Goal: Navigation & Orientation: Find specific page/section

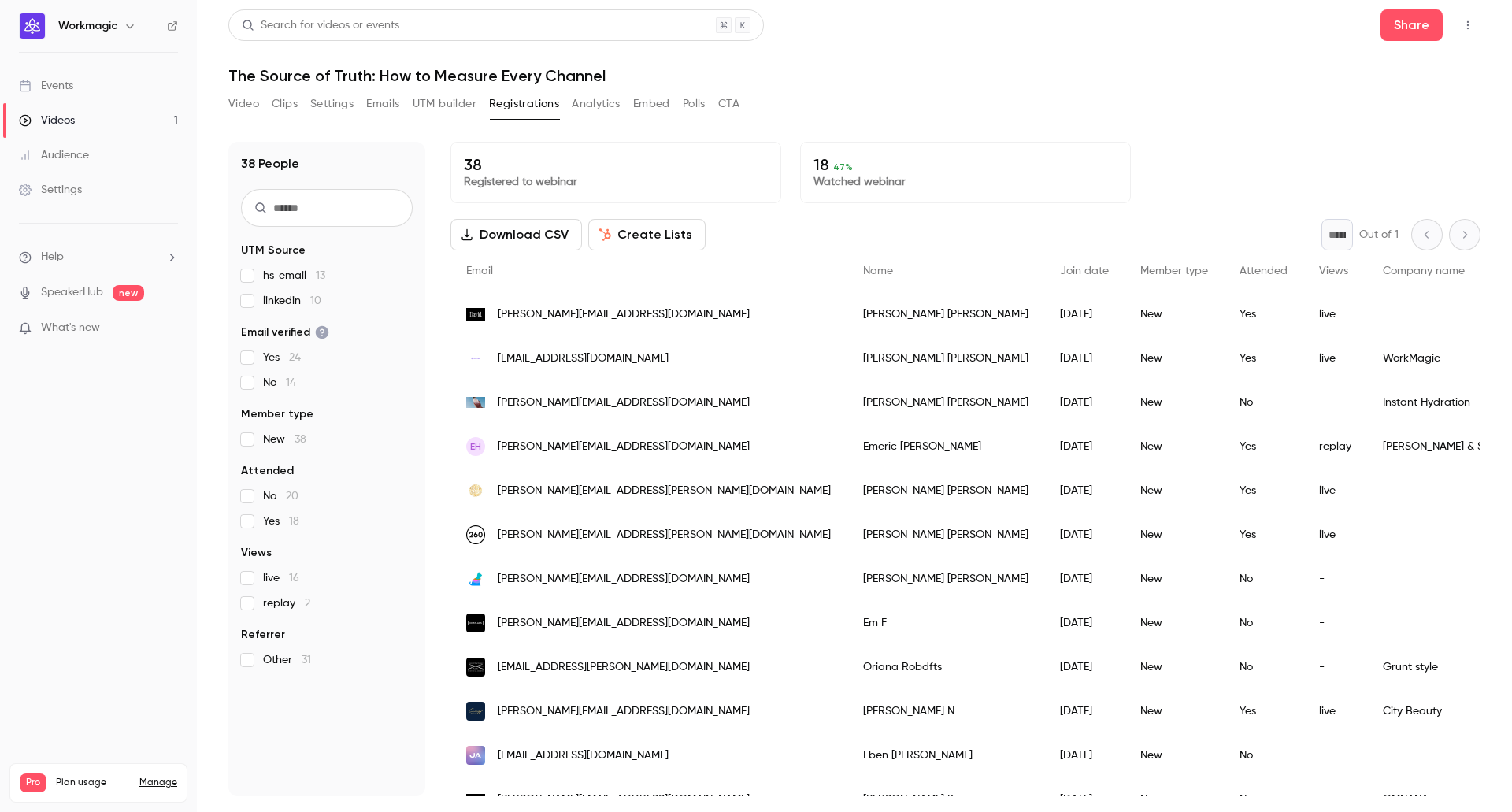
click at [952, 71] on h1 "The Source of Truth: How to Measure Every Channel" at bounding box center [855, 76] width 1253 height 19
click at [72, 120] on div "Videos" at bounding box center [47, 121] width 56 height 16
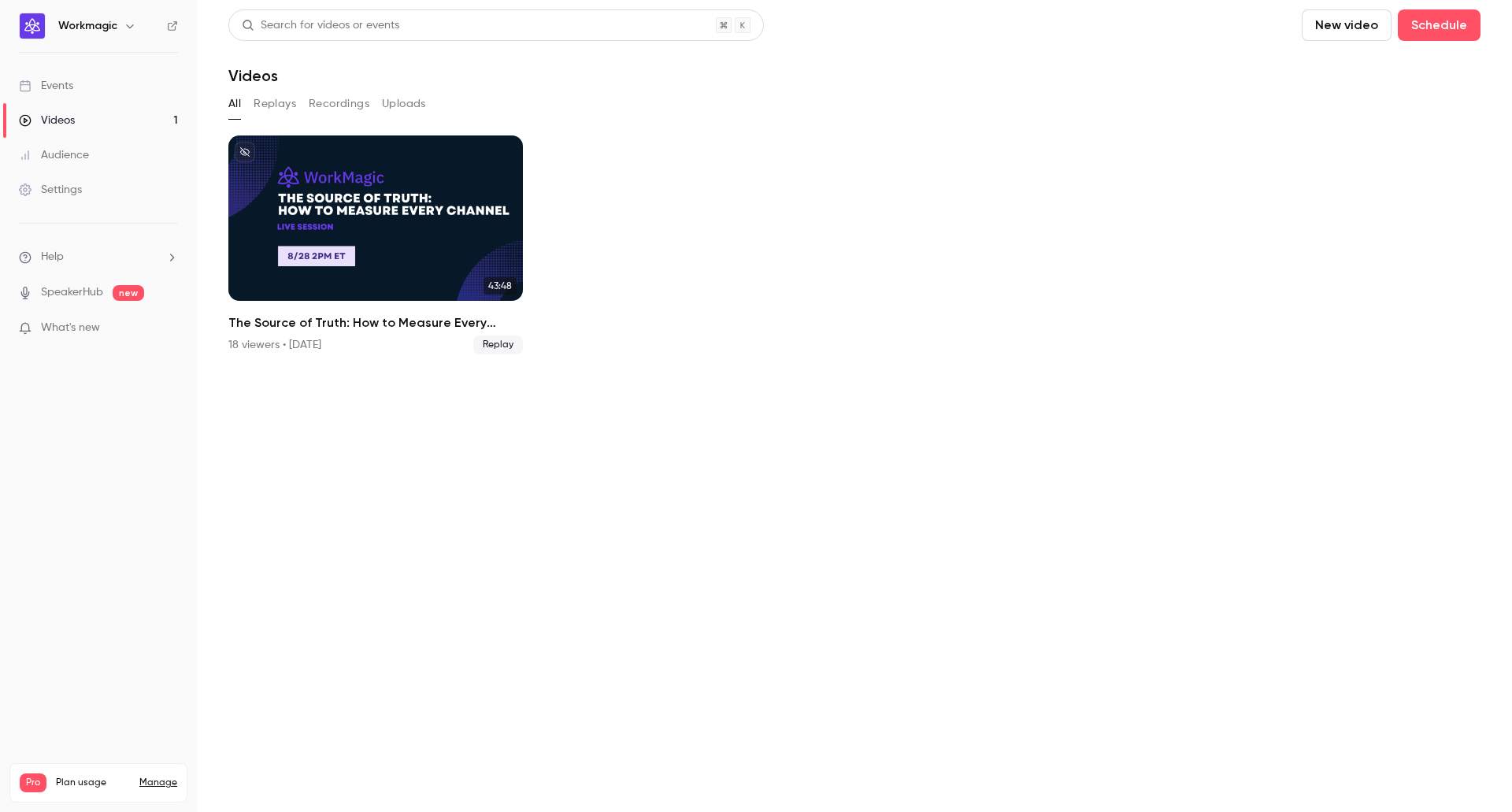
click at [63, 79] on div "Events" at bounding box center [46, 86] width 54 height 16
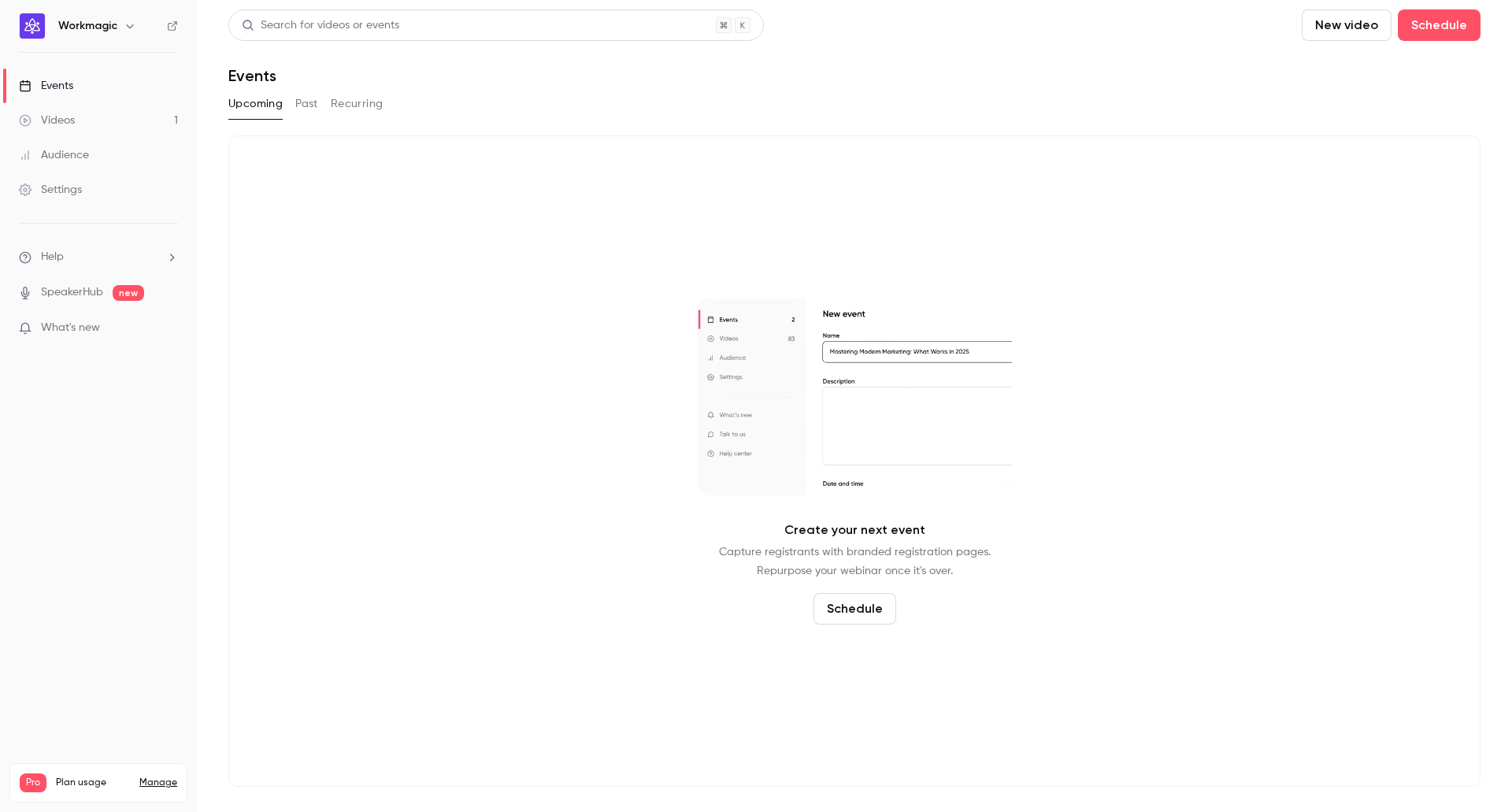
click at [86, 124] on link "Videos 1" at bounding box center [99, 120] width 197 height 34
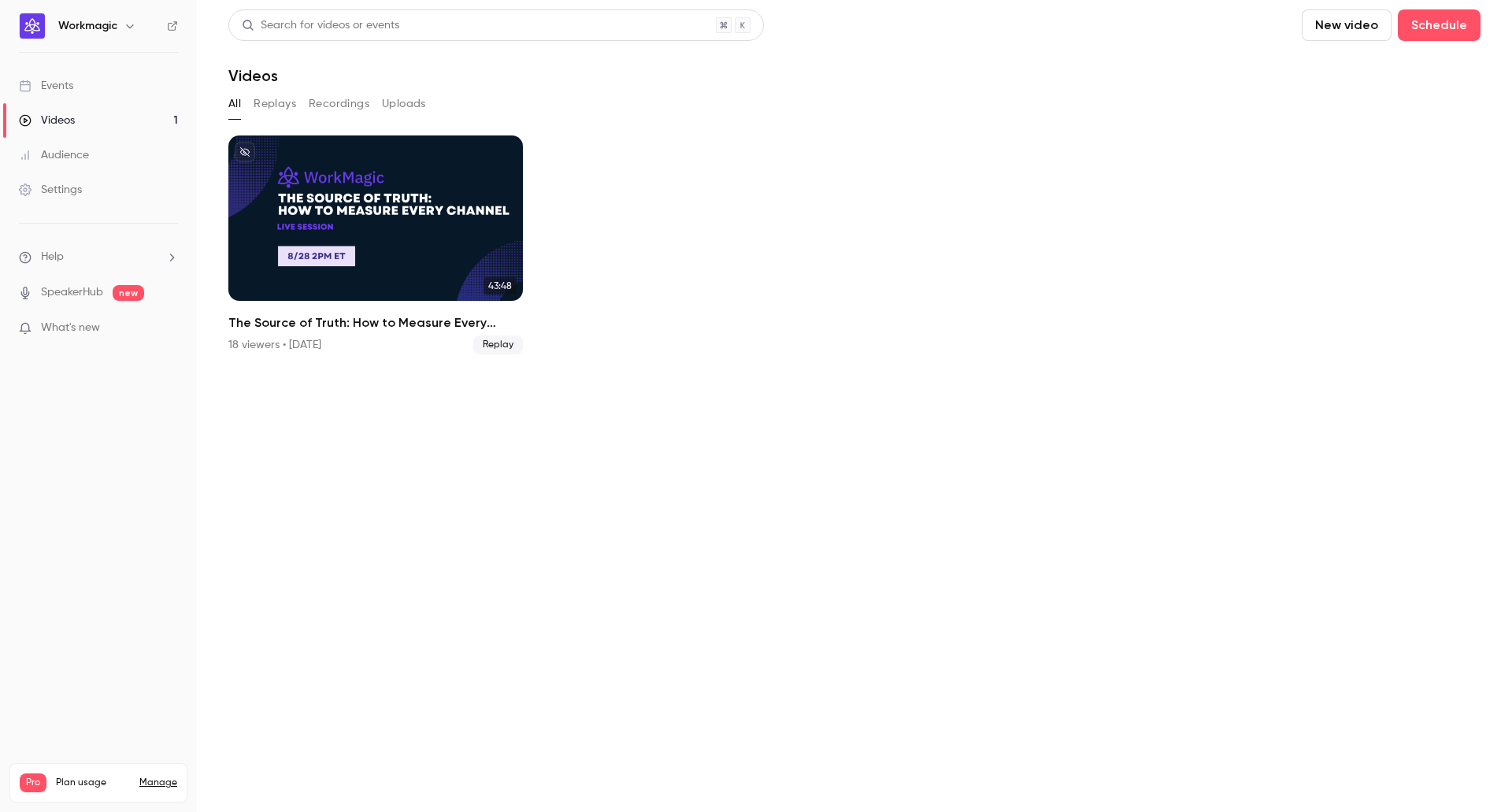
click at [97, 152] on link "Audience" at bounding box center [99, 155] width 197 height 34
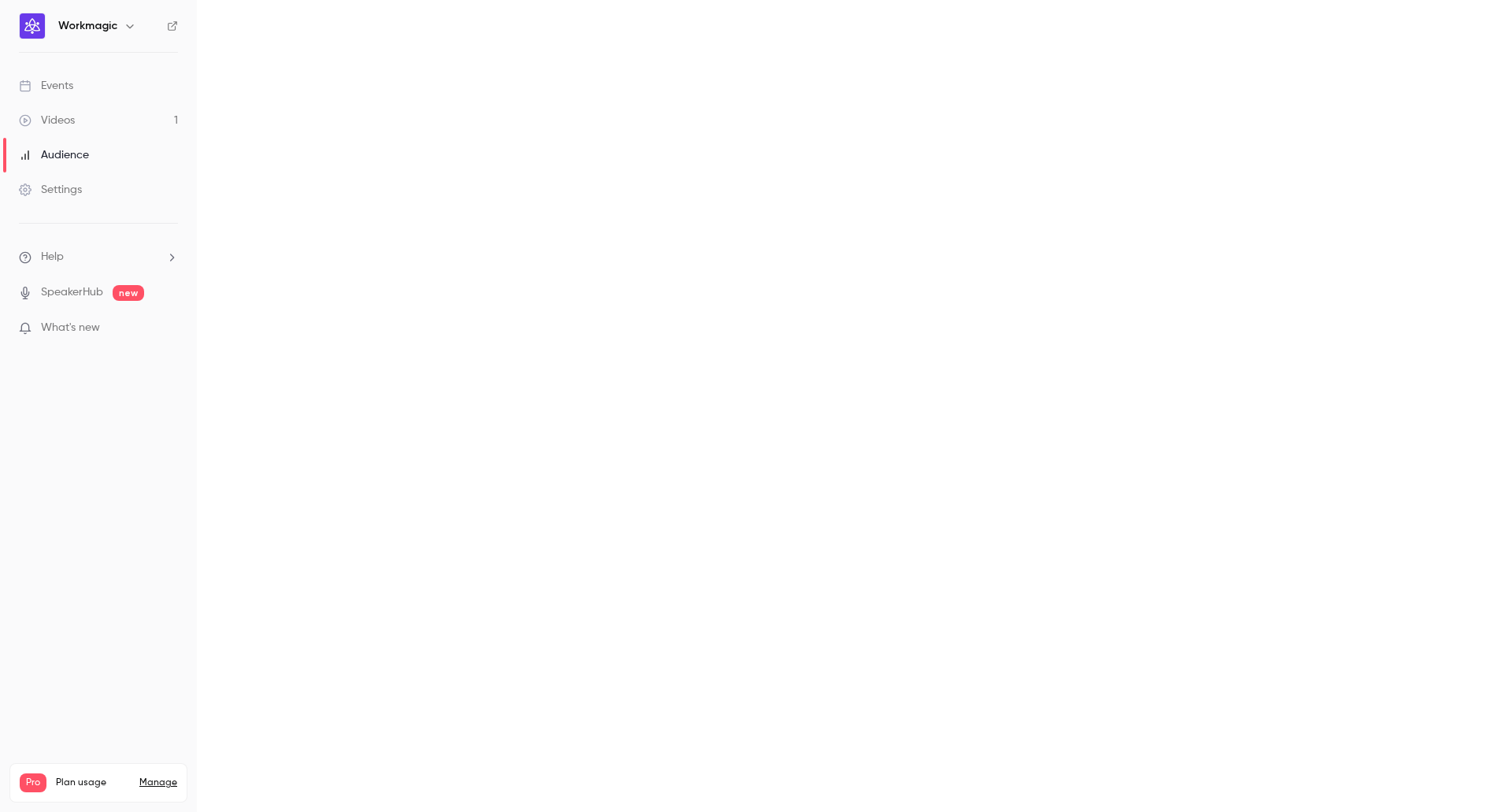
click at [93, 187] on link "Settings" at bounding box center [99, 189] width 197 height 34
click at [94, 248] on ul "Help SpeakerHub new What's new" at bounding box center [99, 294] width 197 height 141
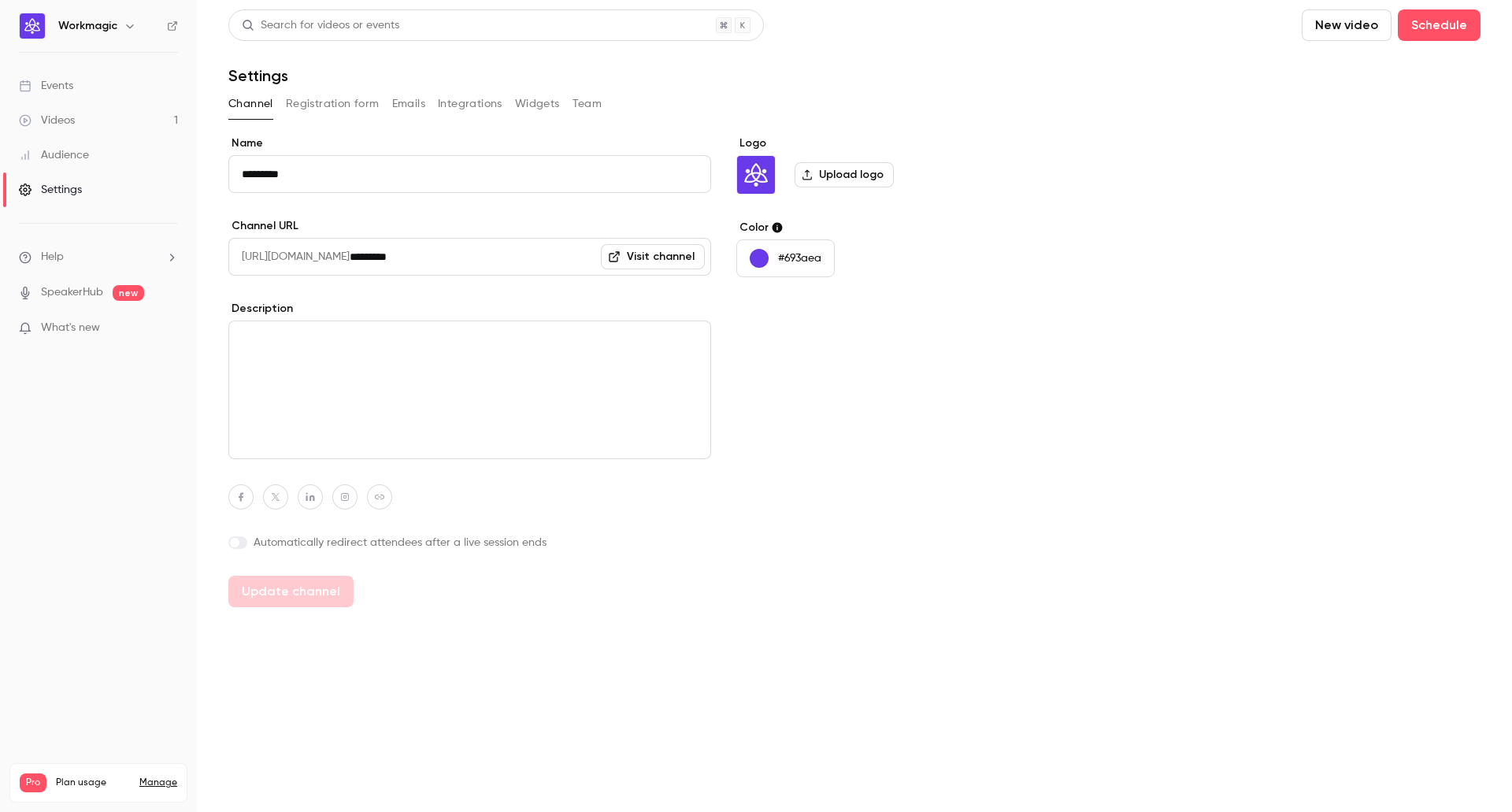
click at [99, 259] on li "Help" at bounding box center [99, 257] width 159 height 17
click at [71, 123] on div at bounding box center [756, 406] width 1512 height 812
click at [80, 117] on link "Videos 1" at bounding box center [99, 120] width 197 height 34
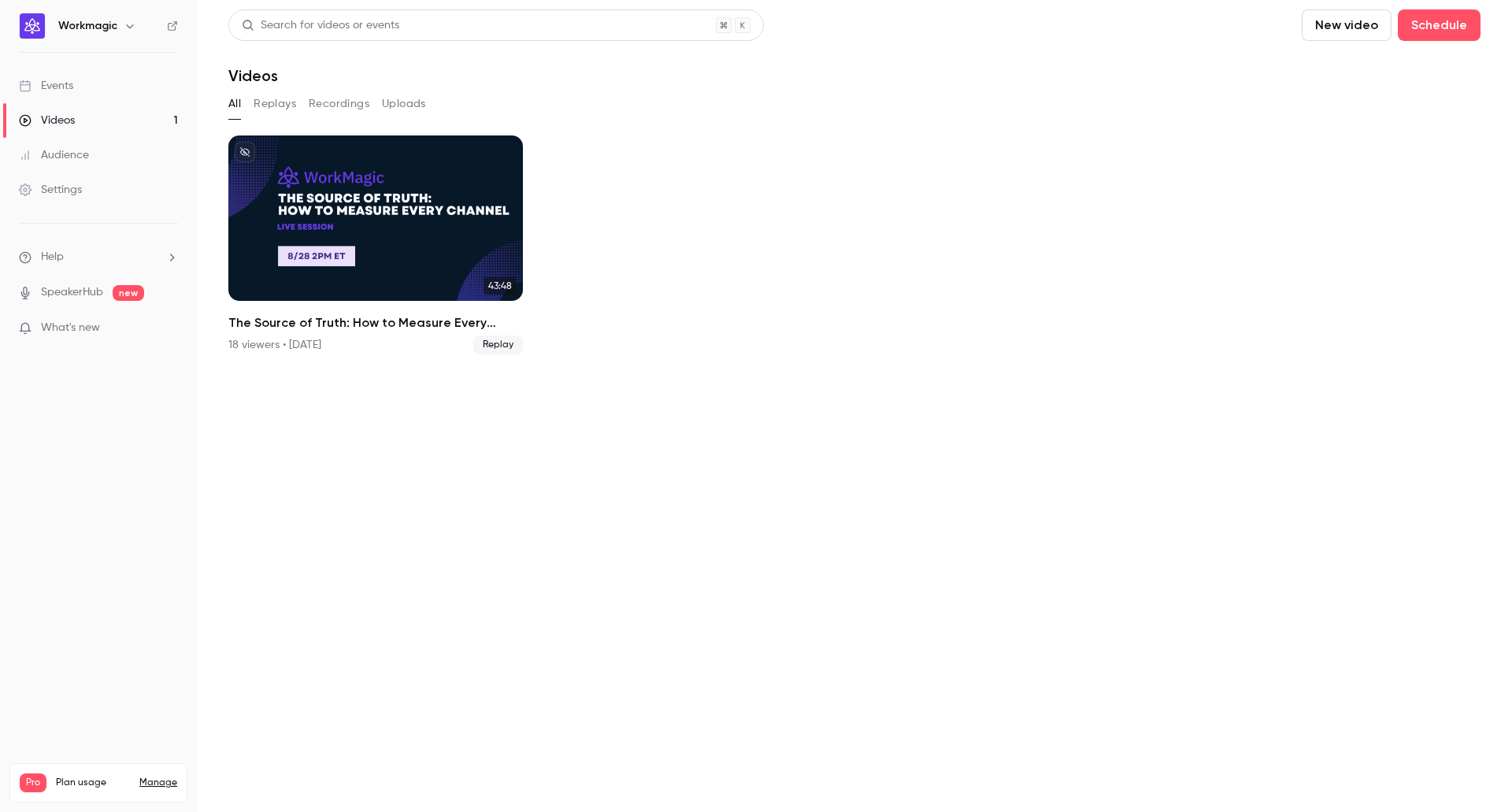
click at [90, 84] on link "Events" at bounding box center [99, 86] width 197 height 34
